Goal: Find specific page/section: Find specific page/section

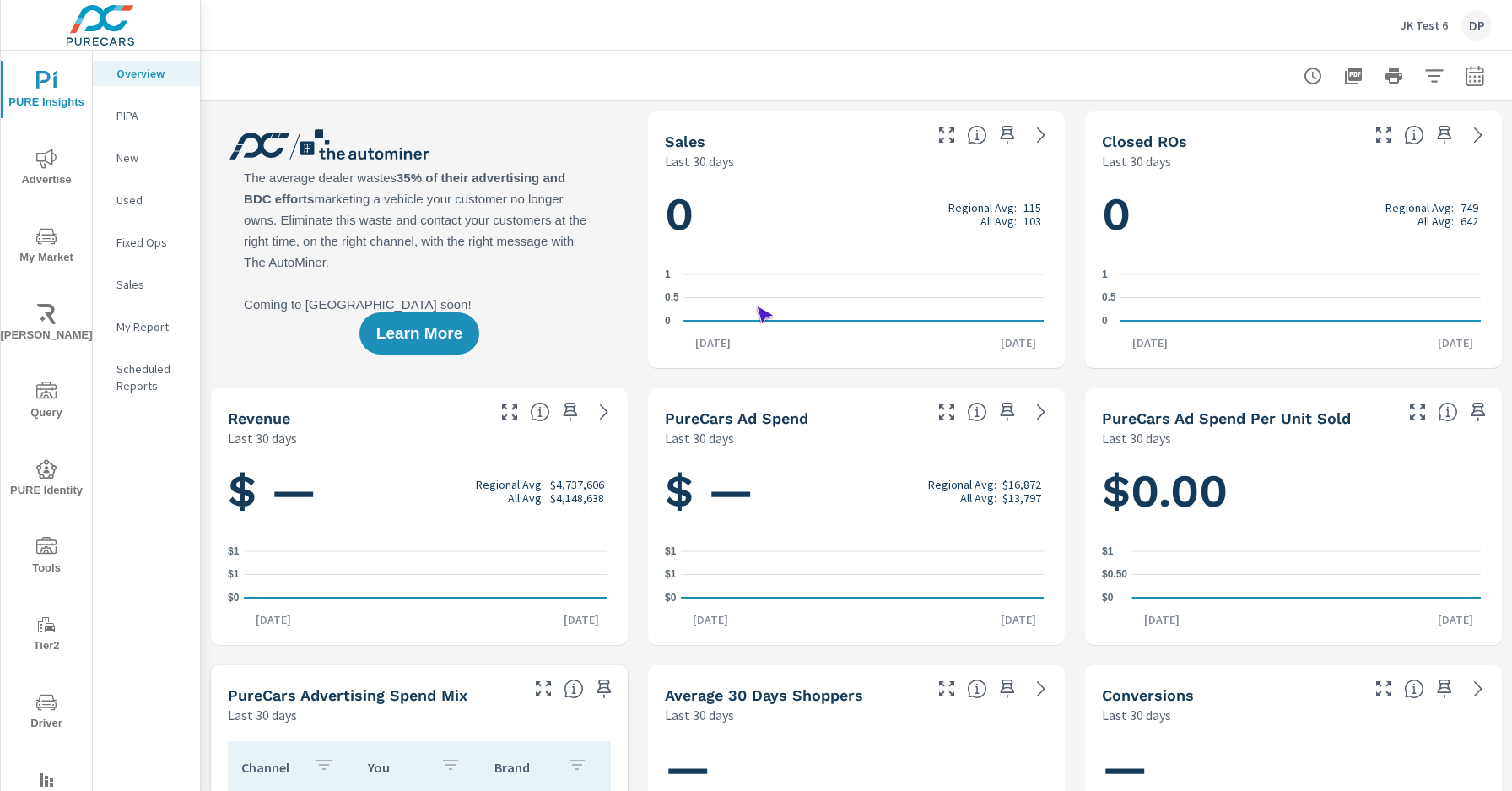
scroll to position [1, 0]
click at [43, 712] on span "Driver" at bounding box center [46, 712] width 81 height 41
